Goal: Entertainment & Leisure: Consume media (video, audio)

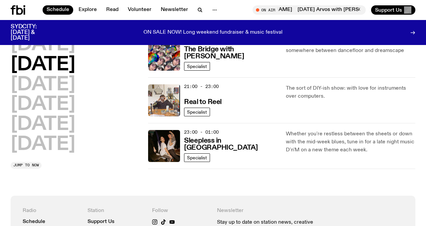
scroll to position [373, 0]
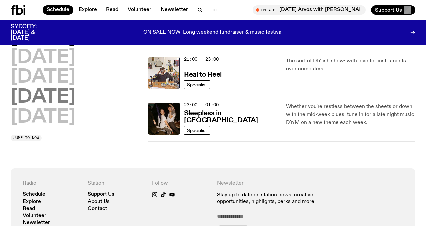
click at [75, 101] on h2 "[DATE]" at bounding box center [43, 97] width 65 height 19
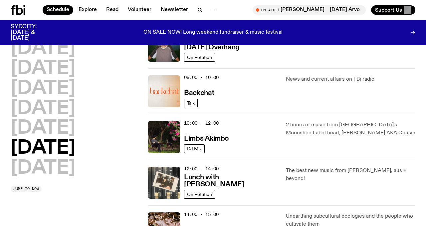
scroll to position [149, 0]
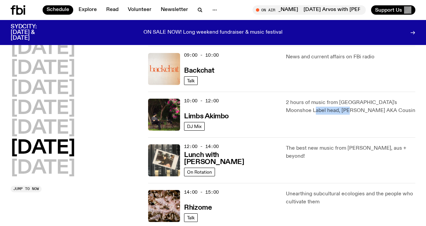
drag, startPoint x: 287, startPoint y: 110, endPoint x: 321, endPoint y: 109, distance: 34.3
click at [321, 109] on p "2 hours of music from [GEOGRAPHIC_DATA]'s Moonshoe Label head, [PERSON_NAME] AK…" at bounding box center [351, 107] width 130 height 16
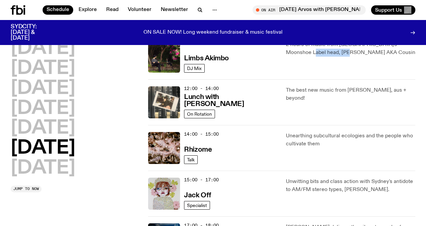
scroll to position [228, 0]
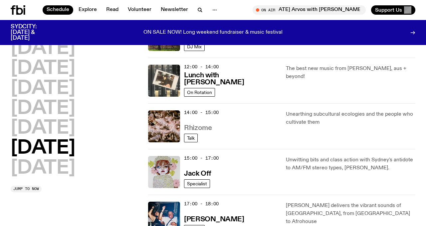
click at [197, 125] on h3 "Rhizome" at bounding box center [198, 128] width 28 height 7
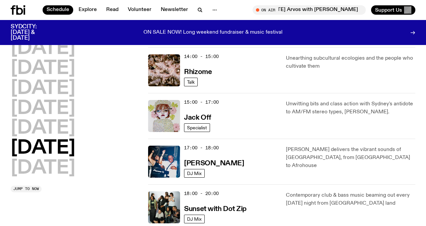
scroll to position [285, 0]
click at [248, 104] on div "15:00 - 17:00 Jack Off" at bounding box center [231, 116] width 94 height 32
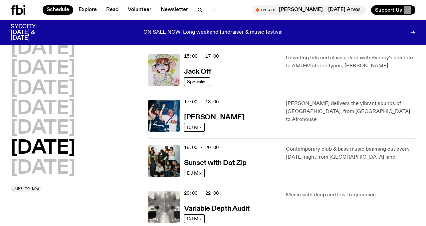
scroll to position [330, 0]
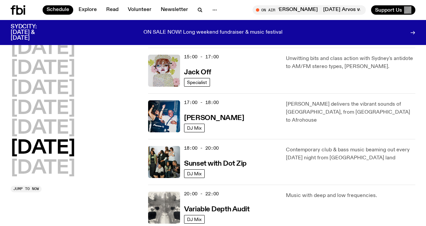
click at [234, 104] on div "17:00 - 18:00 [PERSON_NAME]" at bounding box center [231, 116] width 94 height 32
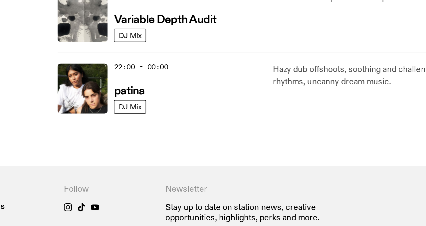
scroll to position [444, 0]
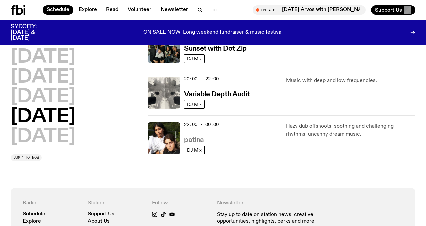
click at [187, 139] on h3 "patina" at bounding box center [194, 139] width 20 height 7
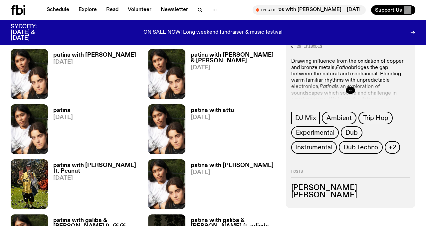
scroll to position [300, 0]
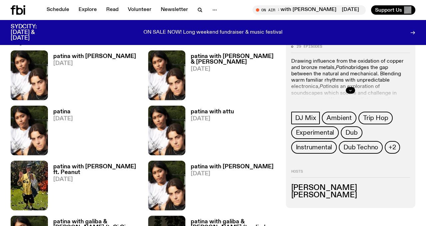
click at [351, 89] on icon "button" at bounding box center [351, 90] width 4 height 4
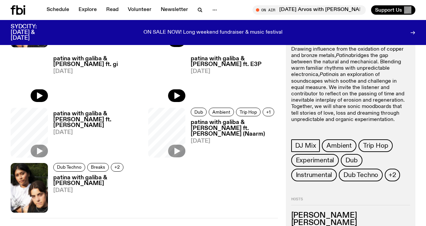
scroll to position [1070, 0]
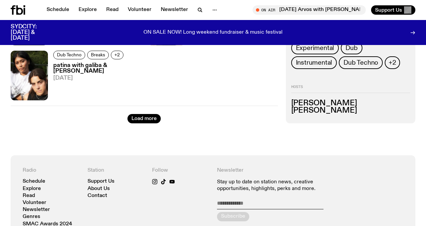
drag, startPoint x: 371, startPoint y: 109, endPoint x: 290, endPoint y: 111, distance: 81.2
click at [289, 111] on div "29 episodes Drawing influence from the oxidation of copper and bronze metals, P…" at bounding box center [351, 19] width 130 height 208
copy h3 "Helenna Barone-Peters"
click at [324, 110] on h3 "Helenna Barone-Peters" at bounding box center [350, 110] width 119 height 7
click at [330, 102] on h3 "Mimi Rahman" at bounding box center [350, 103] width 119 height 7
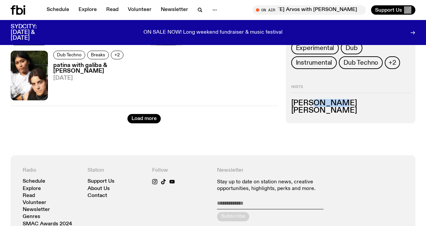
click at [330, 102] on h3 "Mimi Rahman" at bounding box center [350, 103] width 119 height 7
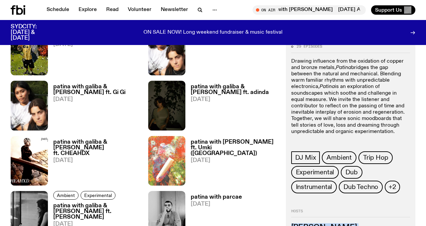
scroll to position [394, 0]
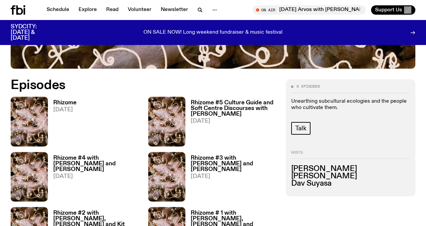
scroll to position [253, 0]
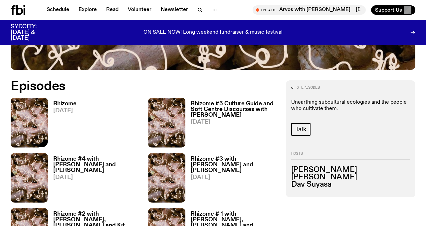
click at [26, 119] on img at bounding box center [29, 123] width 37 height 50
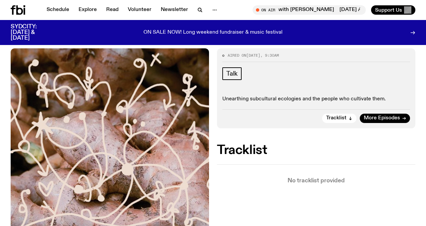
scroll to position [19, 0]
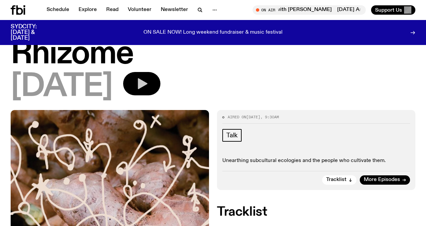
click at [160, 75] on button "button" at bounding box center [141, 83] width 37 height 23
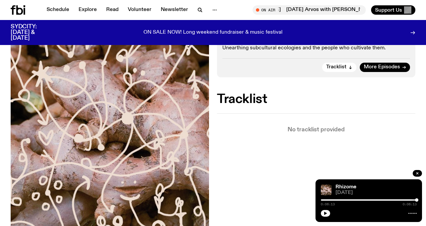
scroll to position [138, 0]
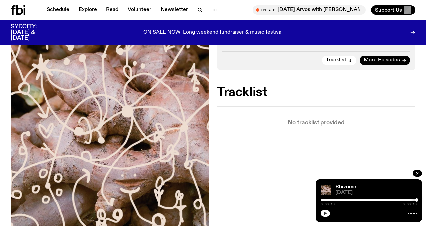
click at [326, 214] on icon "button" at bounding box center [326, 213] width 4 height 4
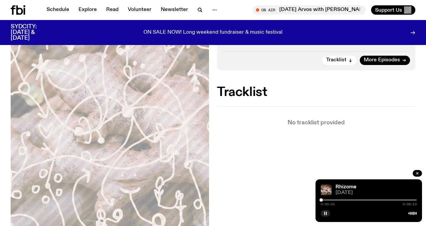
click at [325, 200] on div at bounding box center [369, 199] width 96 height 1
click at [328, 200] on div at bounding box center [369, 199] width 96 height 1
click at [330, 200] on div at bounding box center [369, 199] width 96 height 1
click at [332, 200] on div at bounding box center [369, 199] width 96 height 1
click at [336, 200] on div at bounding box center [369, 199] width 96 height 1
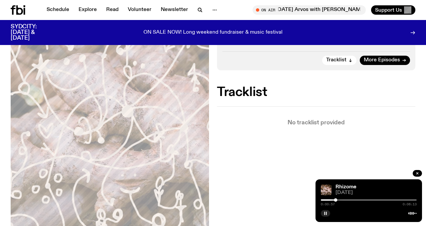
click at [342, 199] on div at bounding box center [369, 199] width 96 height 1
click at [351, 199] on div at bounding box center [369, 199] width 96 height 1
click at [369, 200] on div at bounding box center [369, 199] width 96 height 1
click at [379, 200] on div at bounding box center [369, 199] width 96 height 1
click at [388, 200] on div at bounding box center [369, 199] width 96 height 1
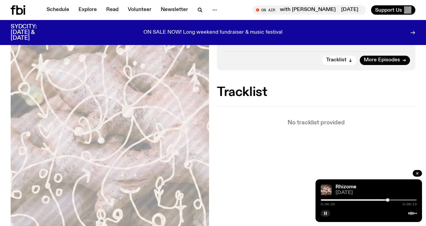
click at [408, 198] on div "0:04:20 0:06:13" at bounding box center [369, 202] width 96 height 8
click at [410, 200] on div at bounding box center [369, 199] width 96 height 1
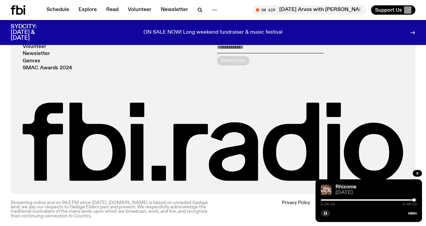
scroll to position [428, 0]
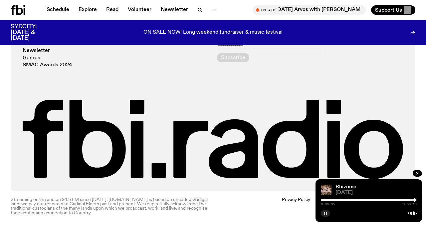
click at [375, 186] on div "Rhizome" at bounding box center [375, 186] width 83 height 5
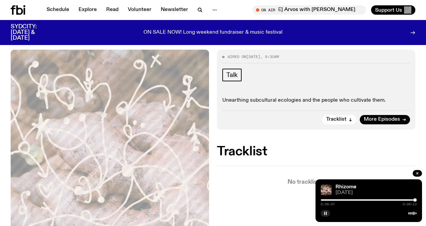
scroll to position [51, 0]
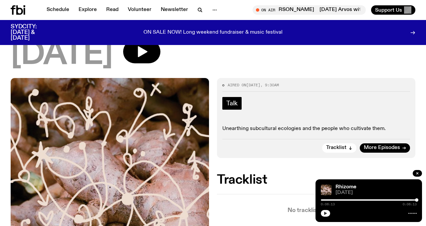
click at [237, 105] on span "Talk" at bounding box center [231, 103] width 11 height 7
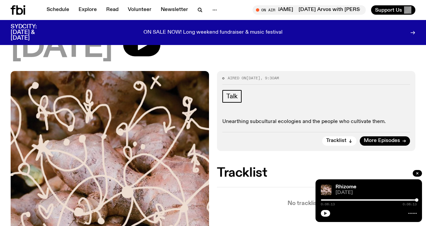
scroll to position [62, 0]
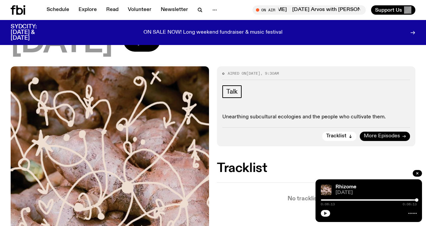
click at [399, 139] on link "More Episodes" at bounding box center [385, 136] width 50 height 9
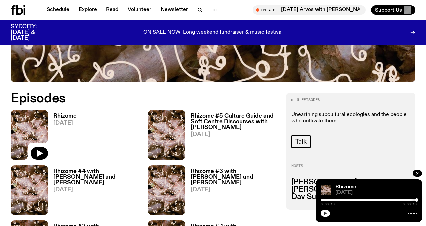
scroll to position [265, 0]
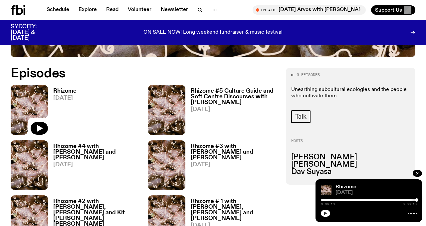
click at [226, 100] on h3 "Rhizome #5 Culture Guide and Soft Centre Discourses with [PERSON_NAME]" at bounding box center [234, 96] width 87 height 17
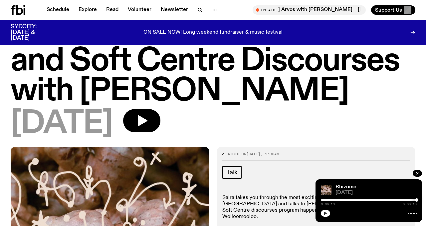
scroll to position [41, 0]
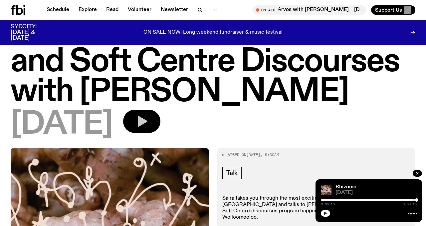
click at [148, 120] on icon "button" at bounding box center [141, 121] width 13 height 13
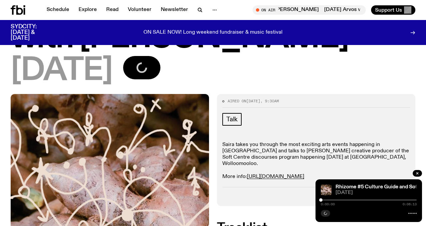
scroll to position [95, 0]
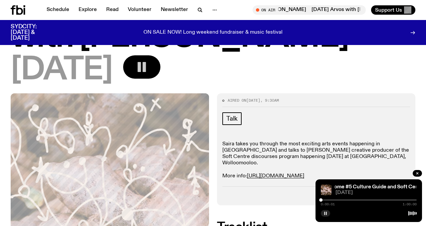
click at [405, 200] on div at bounding box center [369, 199] width 96 height 1
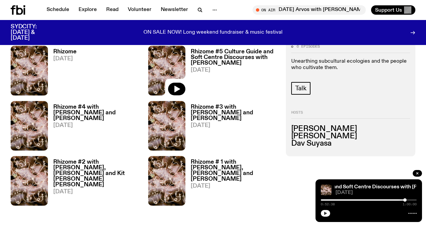
scroll to position [298, 0]
